Goal: Information Seeking & Learning: Learn about a topic

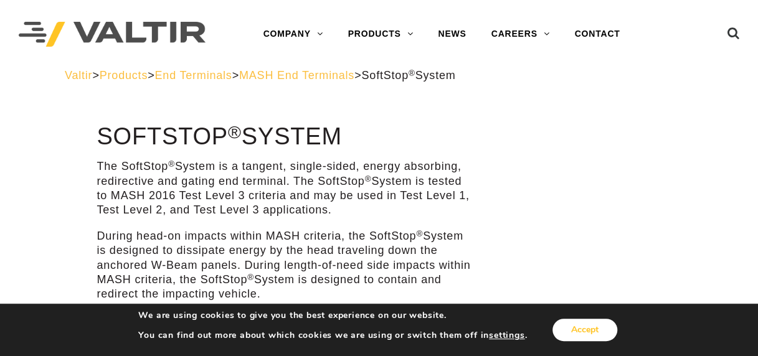
click at [573, 329] on button "Accept" at bounding box center [585, 330] width 65 height 22
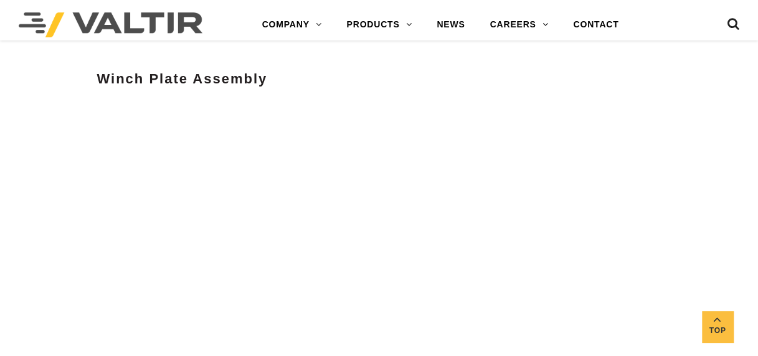
scroll to position [3910, 0]
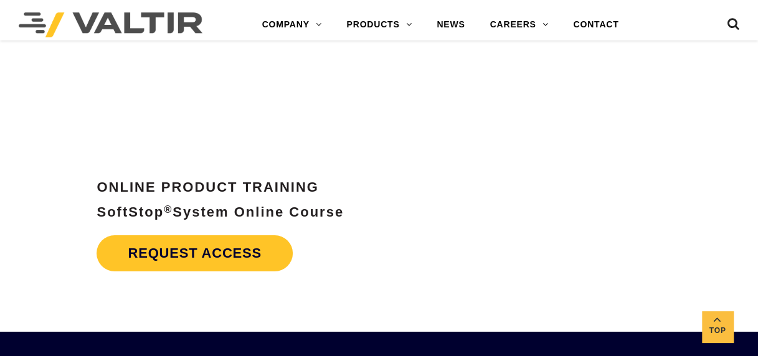
scroll to position [4131, 0]
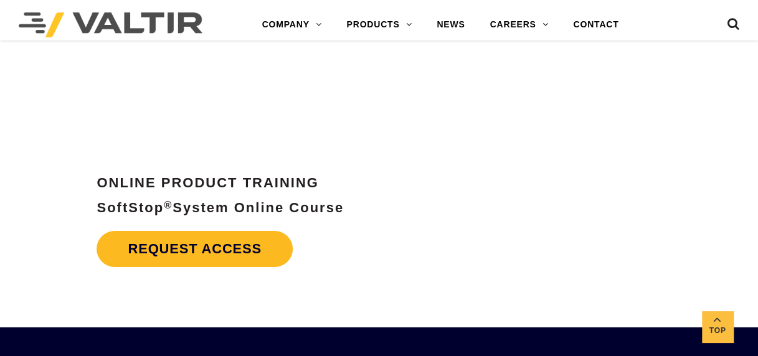
click at [183, 234] on link "Request Access" at bounding box center [195, 249] width 196 height 36
click at [168, 242] on link "Request Access" at bounding box center [195, 249] width 196 height 36
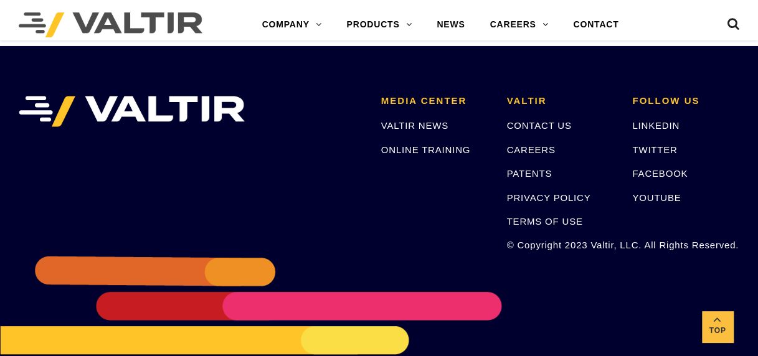
scroll to position [4425, 0]
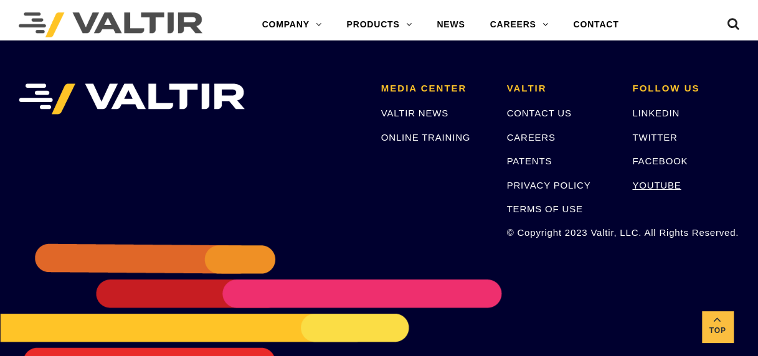
click at [657, 184] on link "YOUTUBE" at bounding box center [656, 185] width 49 height 11
click at [680, 159] on link "FACEBOOK" at bounding box center [659, 161] width 55 height 11
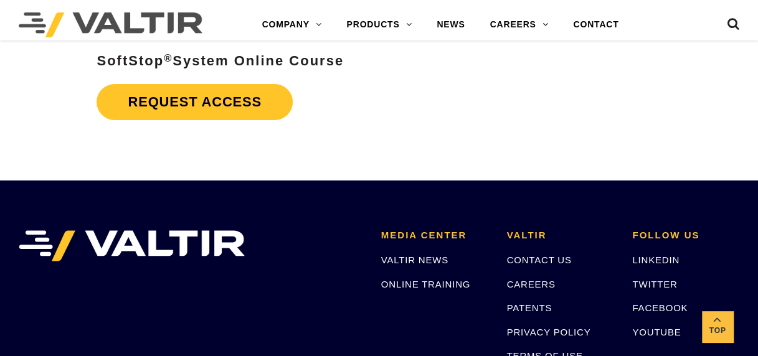
scroll to position [4265, 0]
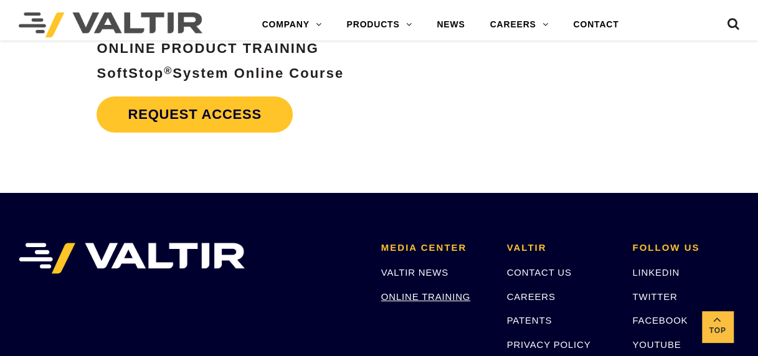
click at [394, 297] on link "ONLINE TRAINING" at bounding box center [425, 297] width 89 height 11
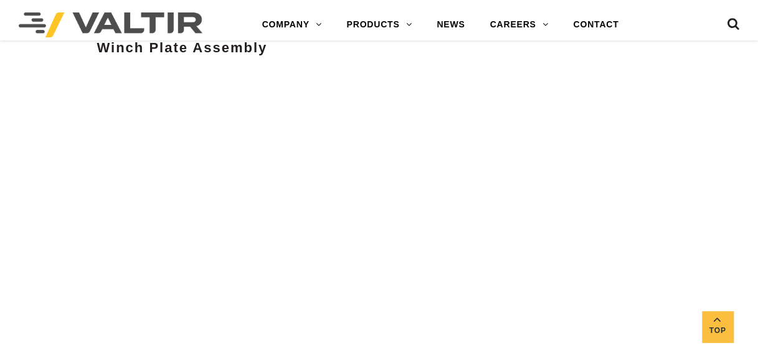
scroll to position [3904, 0]
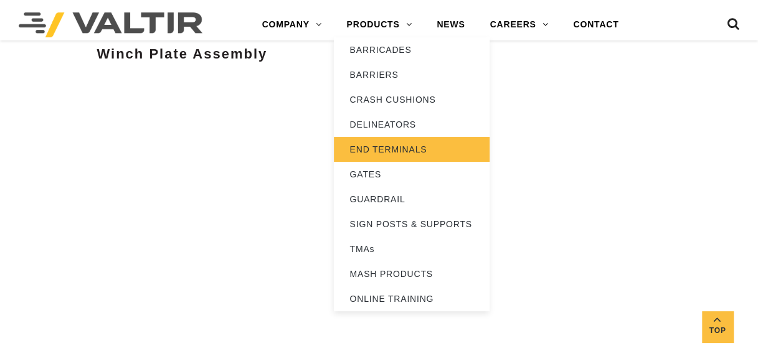
click at [409, 146] on link "END TERMINALS" at bounding box center [412, 149] width 156 height 25
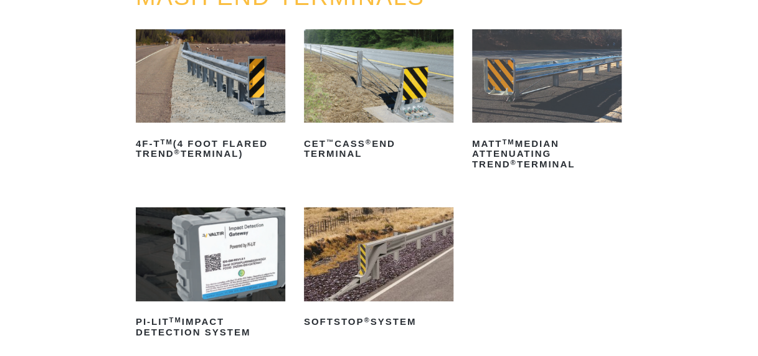
scroll to position [177, 0]
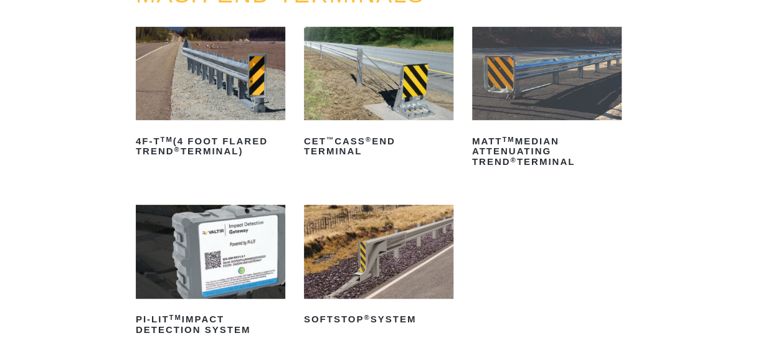
click at [371, 251] on img at bounding box center [379, 251] width 150 height 93
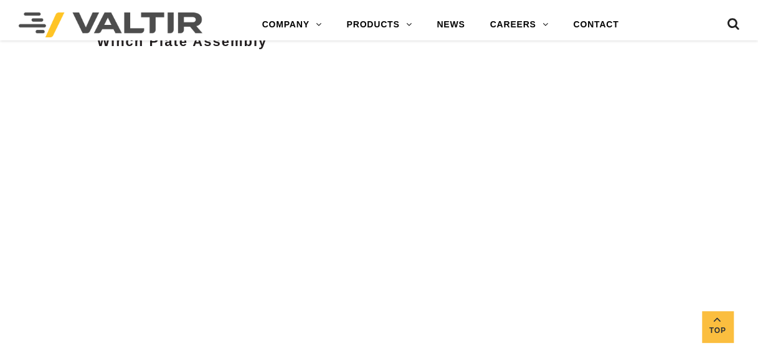
scroll to position [3915, 0]
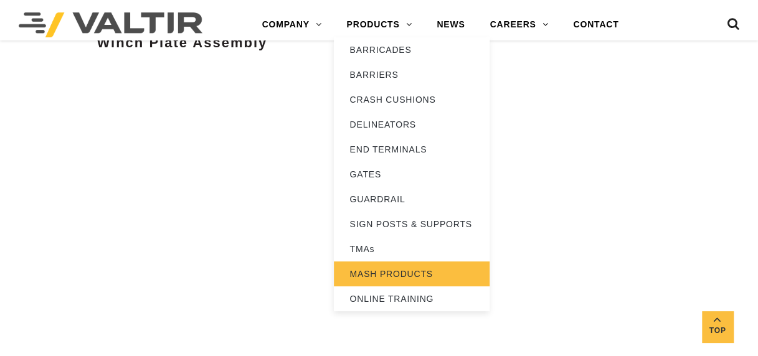
click at [396, 277] on link "MASH PRODUCTS" at bounding box center [412, 274] width 156 height 25
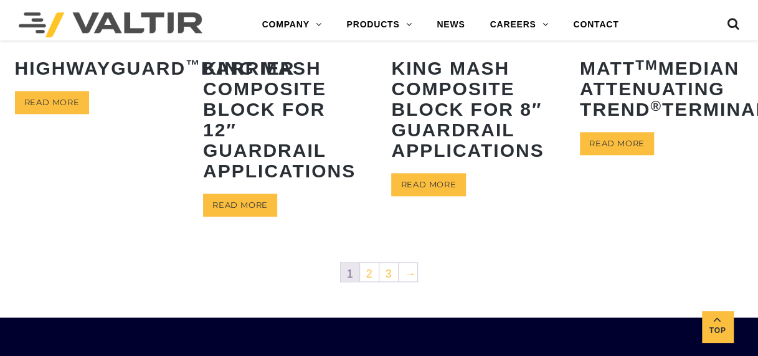
scroll to position [730, 0]
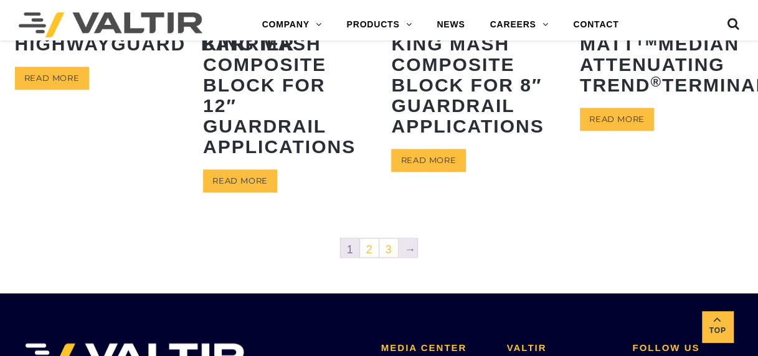
click at [410, 253] on link "→" at bounding box center [408, 248] width 19 height 19
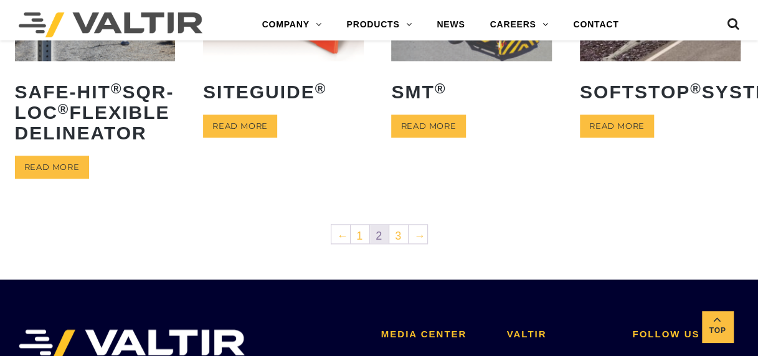
scroll to position [659, 0]
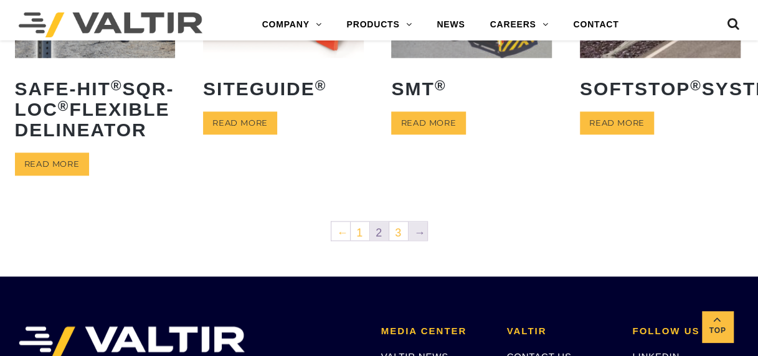
click at [419, 240] on link "→" at bounding box center [418, 231] width 19 height 19
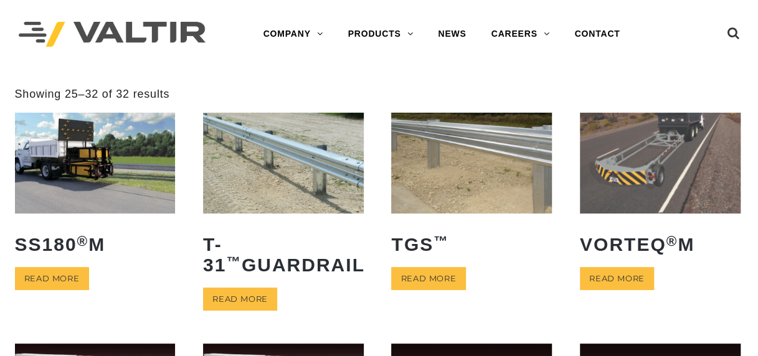
click at [110, 32] on img at bounding box center [112, 35] width 187 height 26
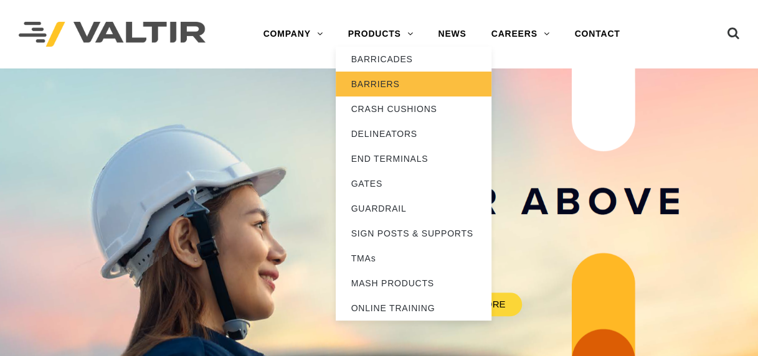
click at [398, 83] on link "BARRIERS" at bounding box center [414, 84] width 156 height 25
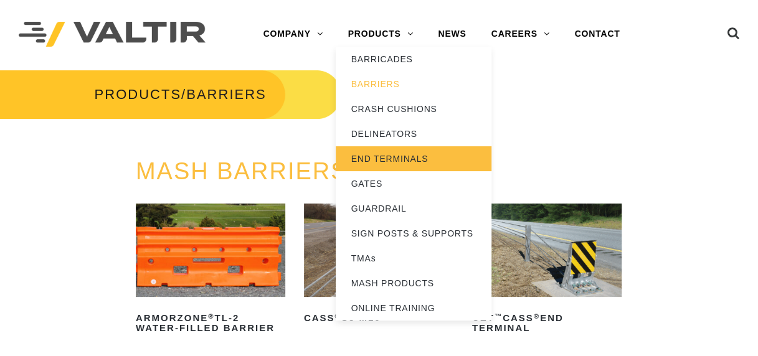
click at [389, 162] on link "END TERMINALS" at bounding box center [414, 158] width 156 height 25
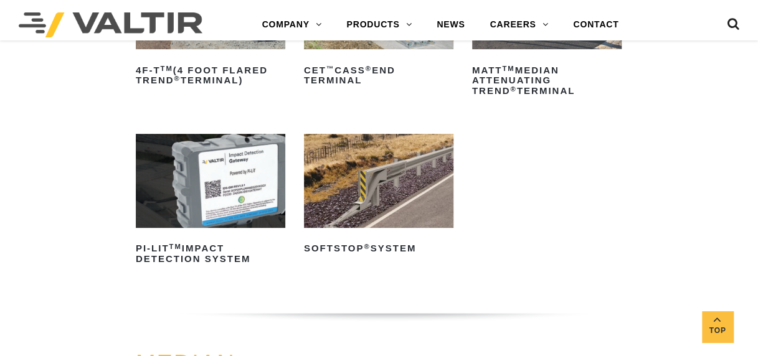
scroll to position [253, 0]
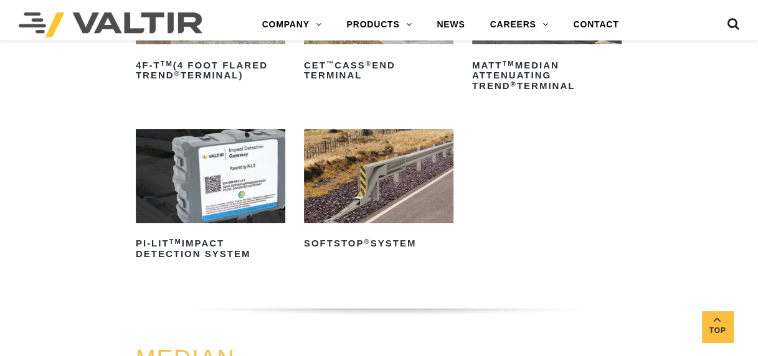
click at [375, 191] on img at bounding box center [379, 175] width 150 height 93
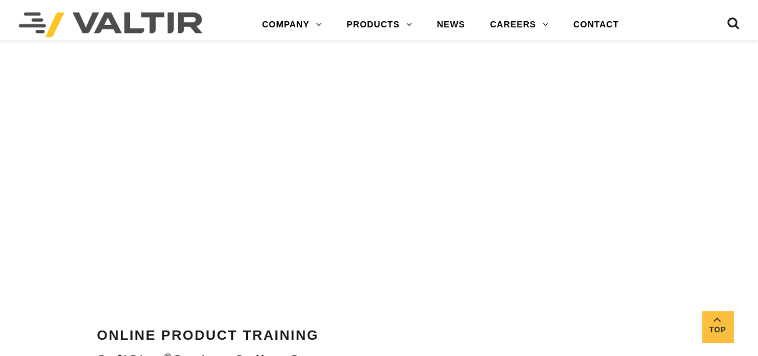
scroll to position [3979, 0]
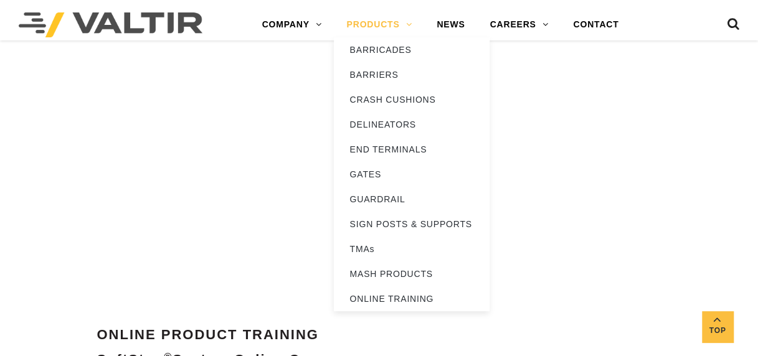
click at [415, 26] on link "PRODUCTS" at bounding box center [379, 24] width 90 height 25
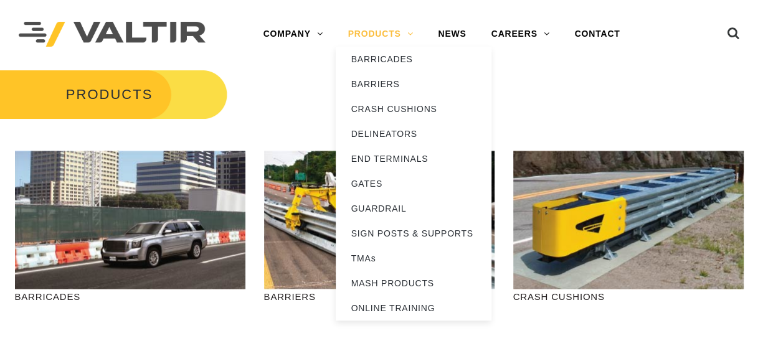
click at [394, 28] on link "PRODUCTS" at bounding box center [381, 34] width 90 height 25
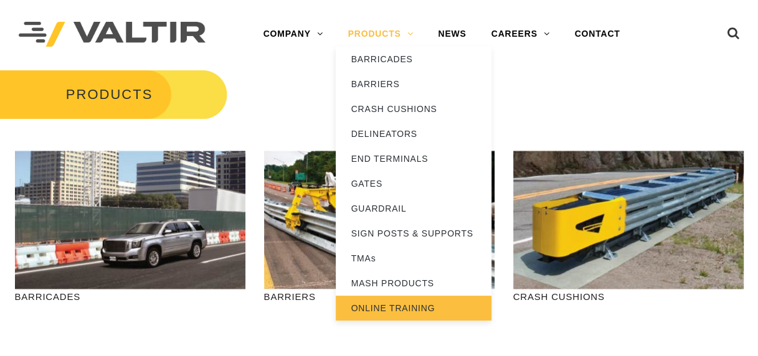
click at [376, 307] on link "ONLINE TRAINING" at bounding box center [414, 308] width 156 height 25
